Goal: Find specific page/section: Find specific page/section

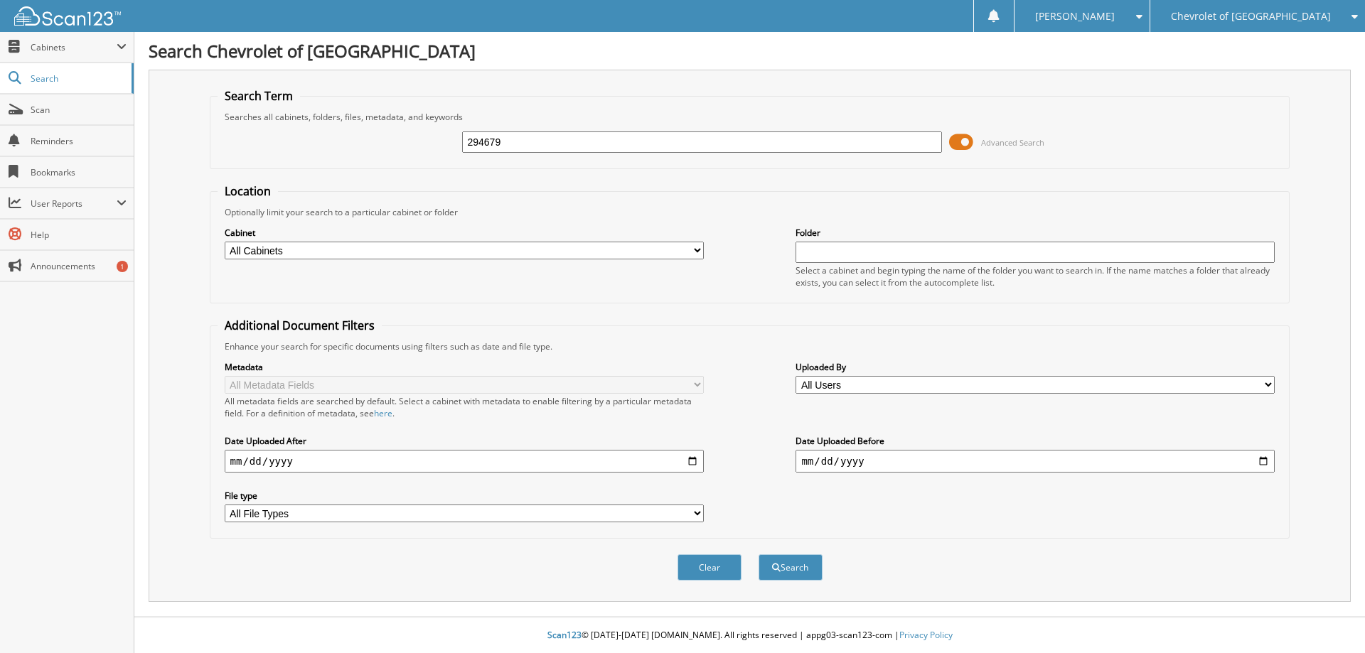
type input "294679"
click at [758, 554] on button "Search" at bounding box center [790, 567] width 64 height 26
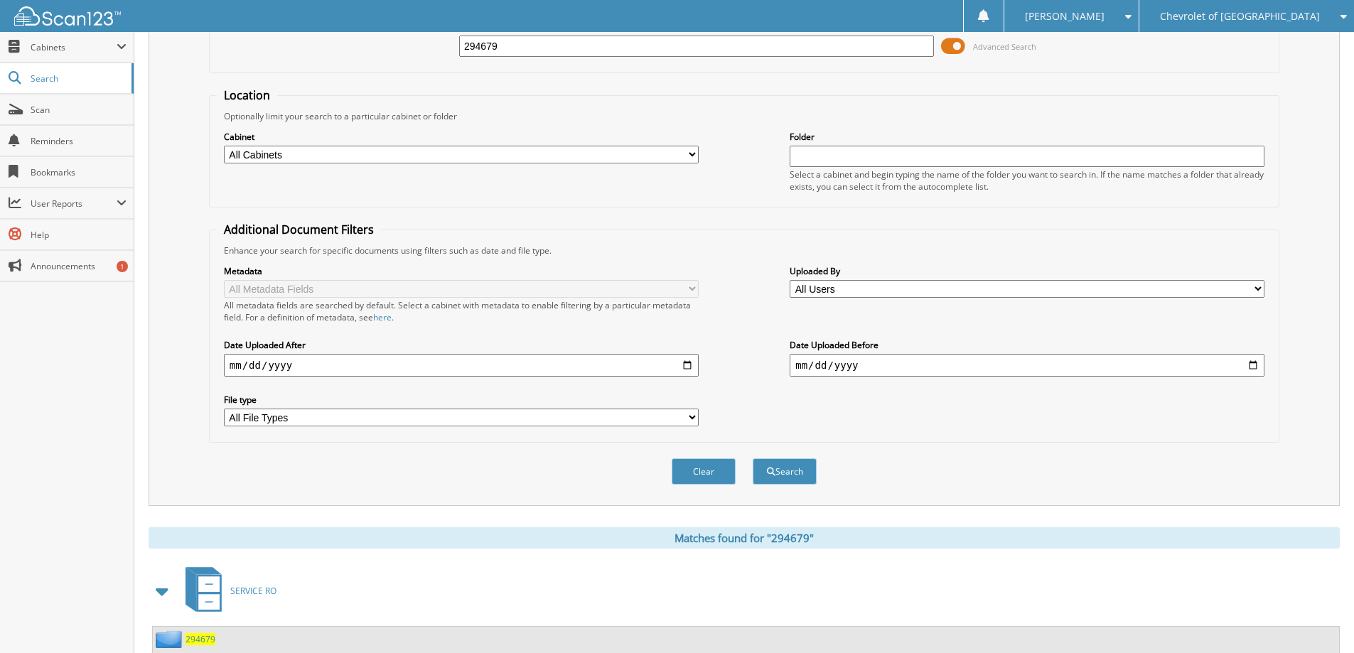
scroll to position [228, 0]
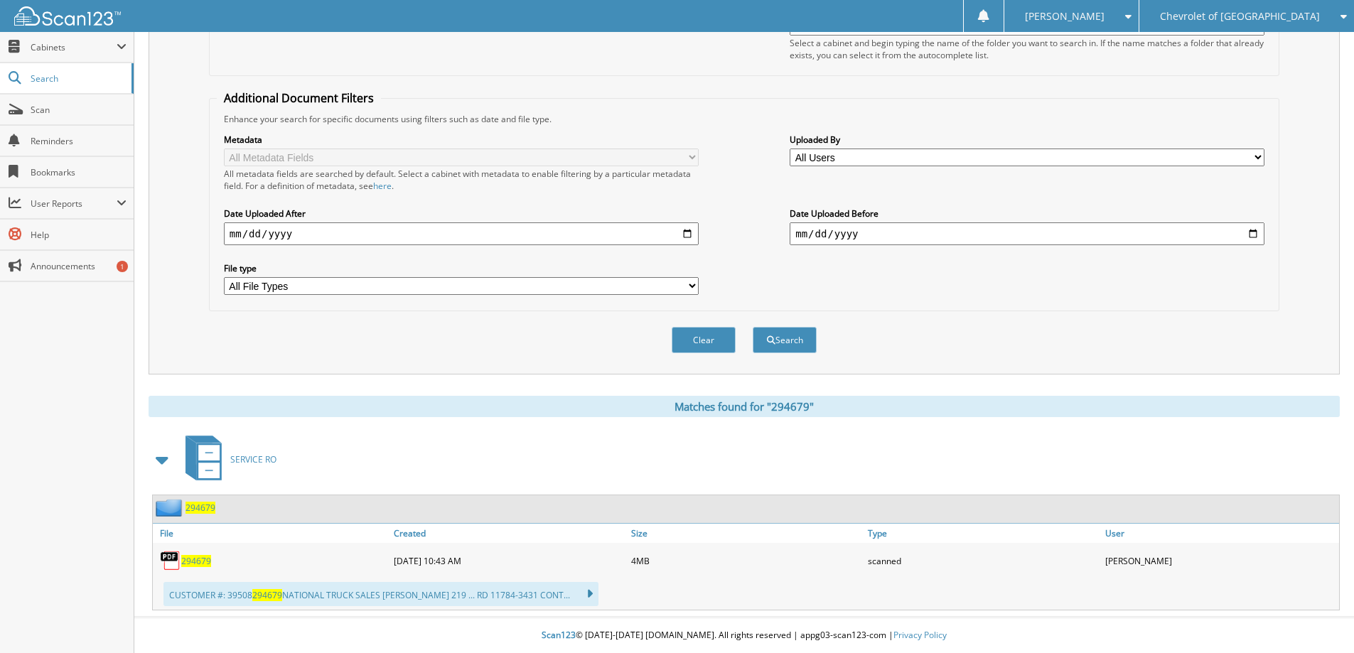
click at [206, 556] on span "294679" at bounding box center [196, 561] width 30 height 12
click at [205, 561] on span "294679" at bounding box center [196, 561] width 30 height 12
